Goal: Navigation & Orientation: Find specific page/section

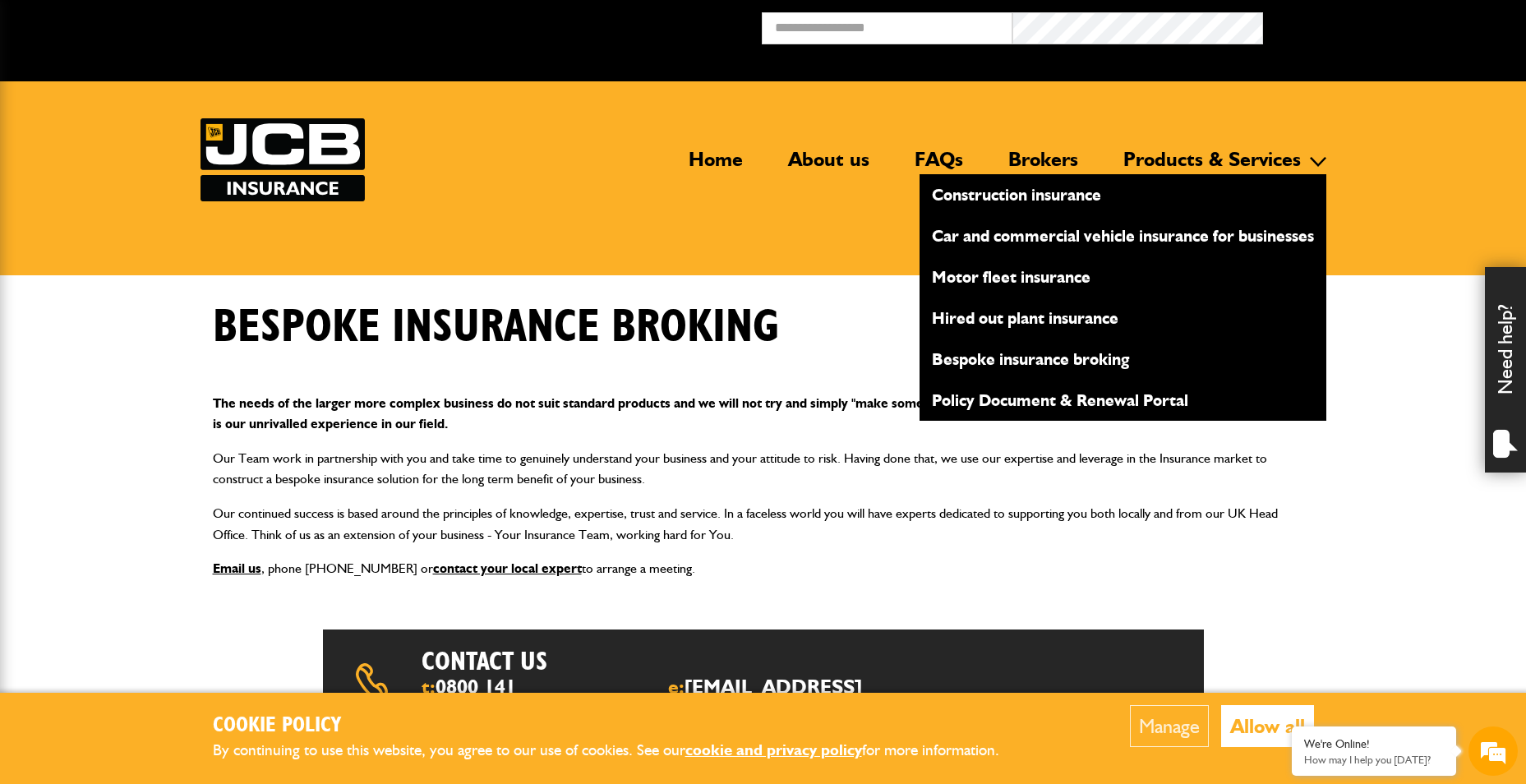
click at [1248, 155] on link "Products & Services" at bounding box center [1212, 166] width 202 height 38
